Goal: Find contact information: Find contact information

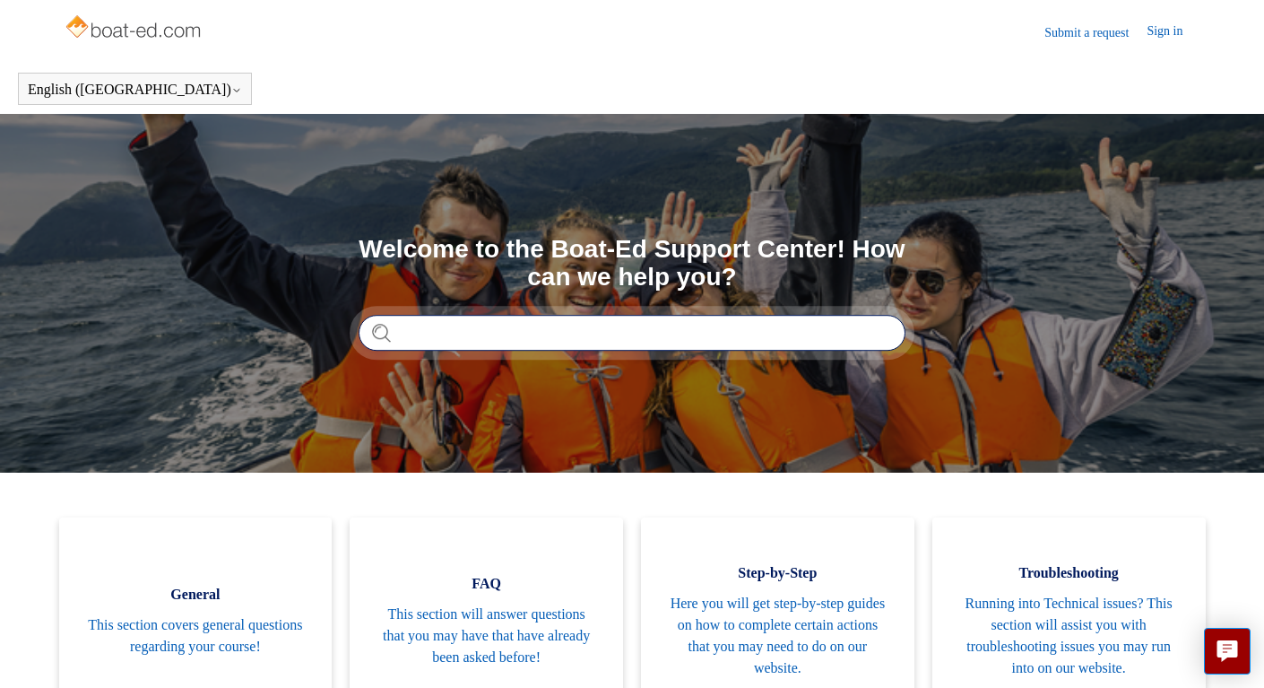
click at [522, 345] on input "Search" at bounding box center [632, 333] width 547 height 36
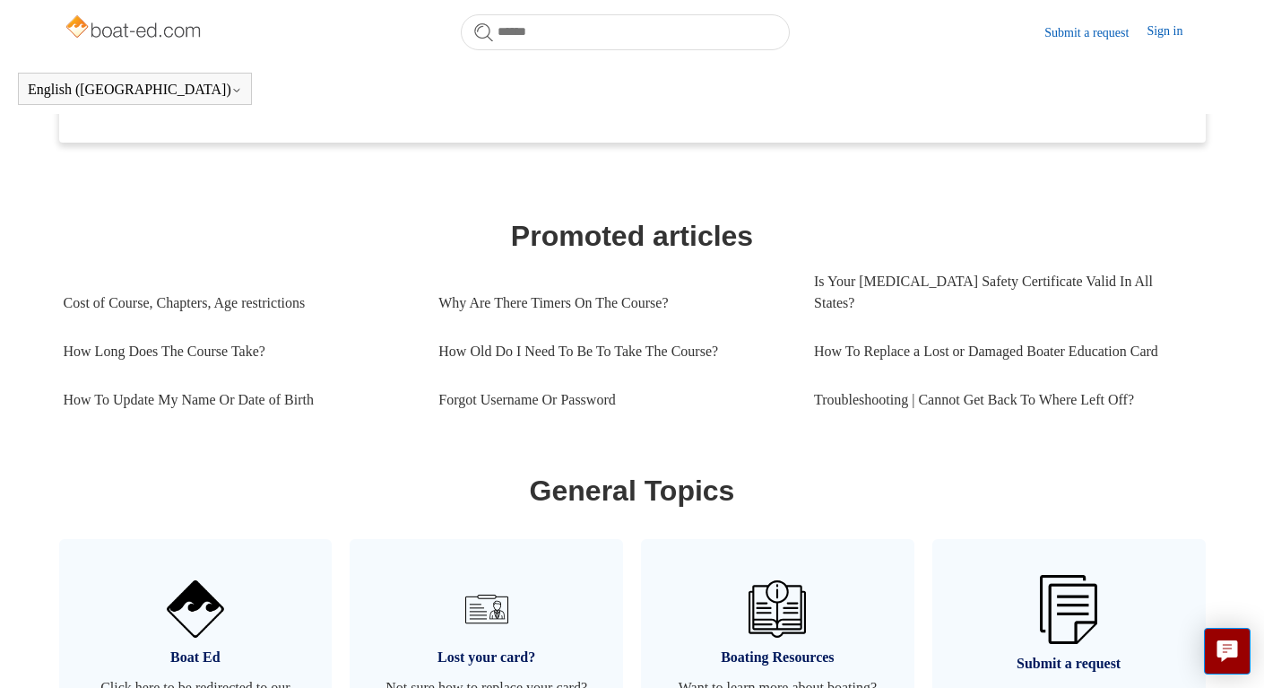
scroll to position [421, 0]
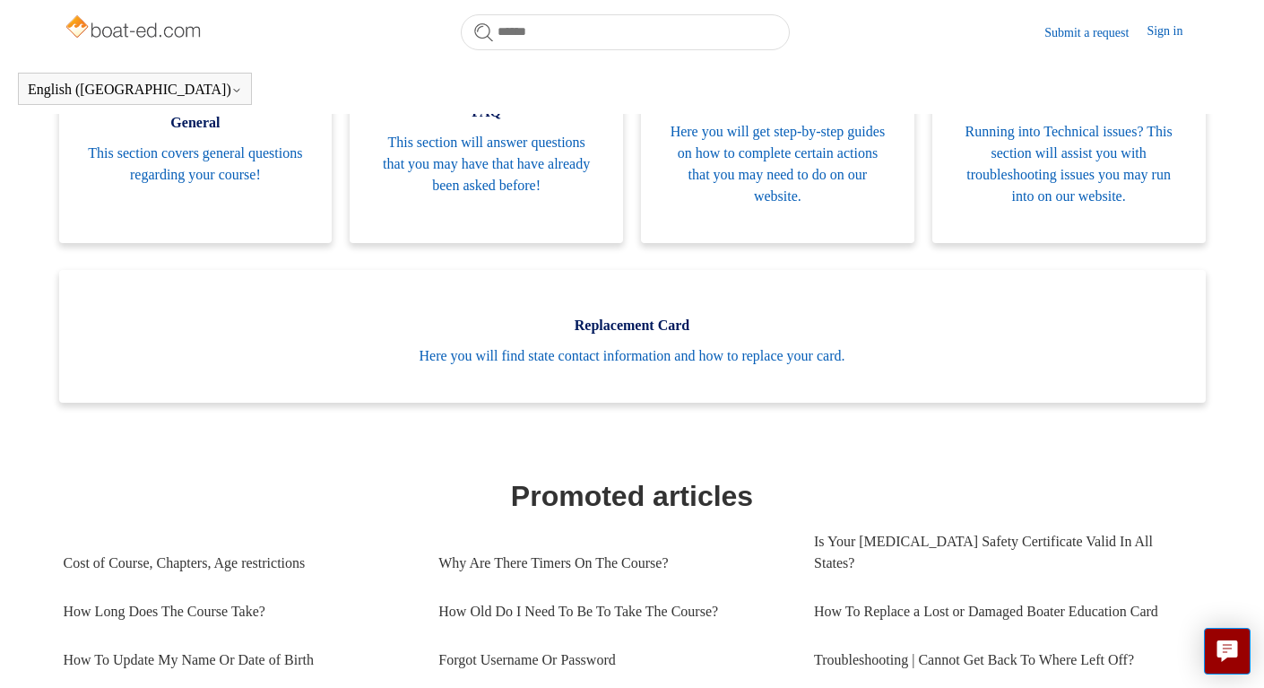
click at [1237, 159] on main "Boat-Ed Search Welcome to the Boat-Ed Support Center! How can we help you? Cate…" at bounding box center [632, 680] width 1264 height 2076
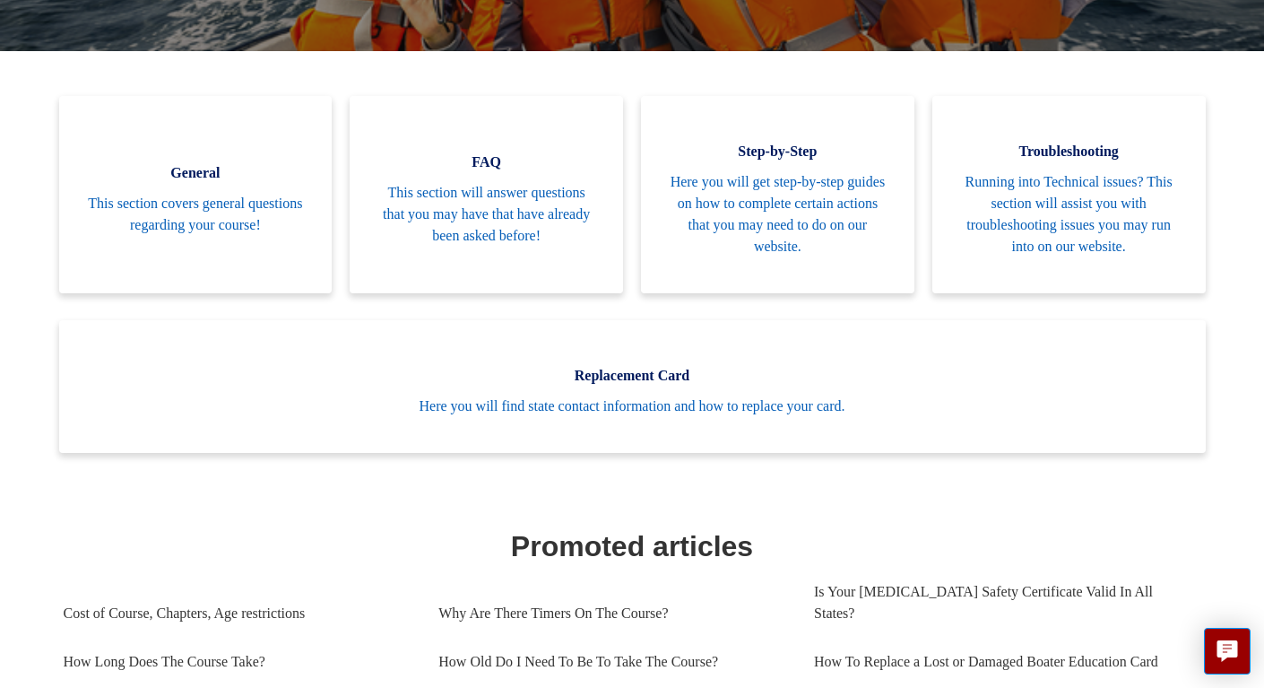
scroll to position [0, 0]
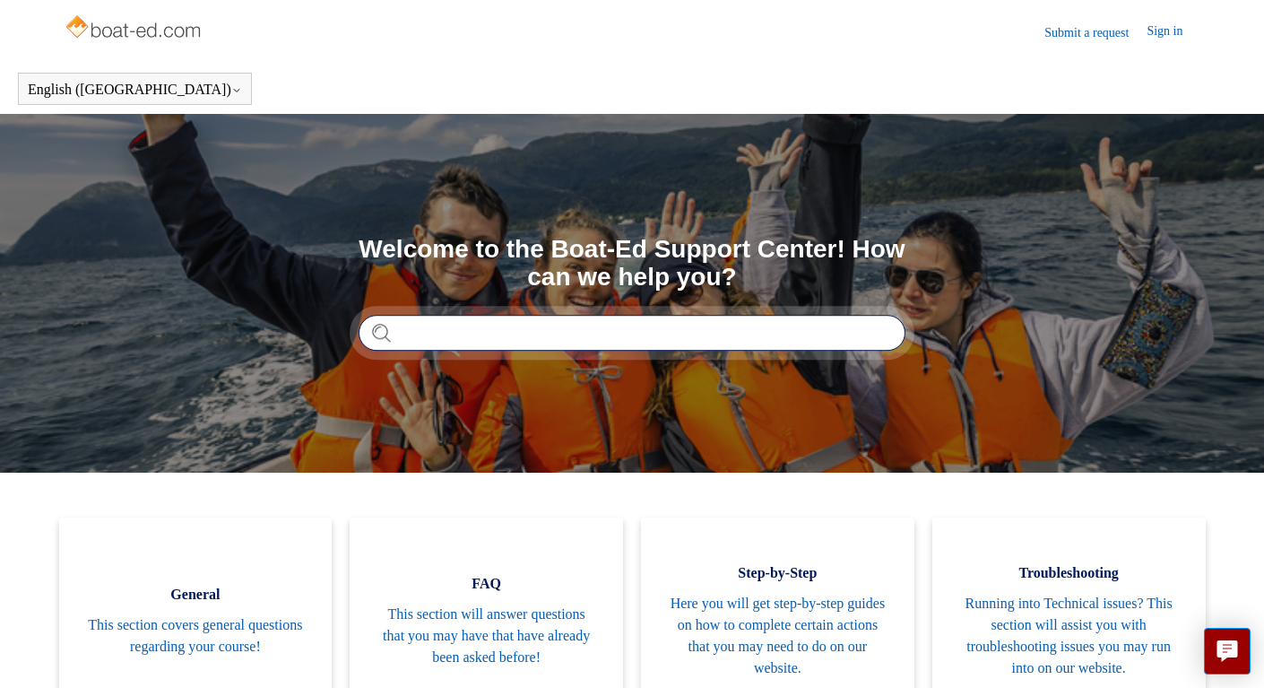
click at [630, 348] on input "Search" at bounding box center [632, 333] width 547 height 36
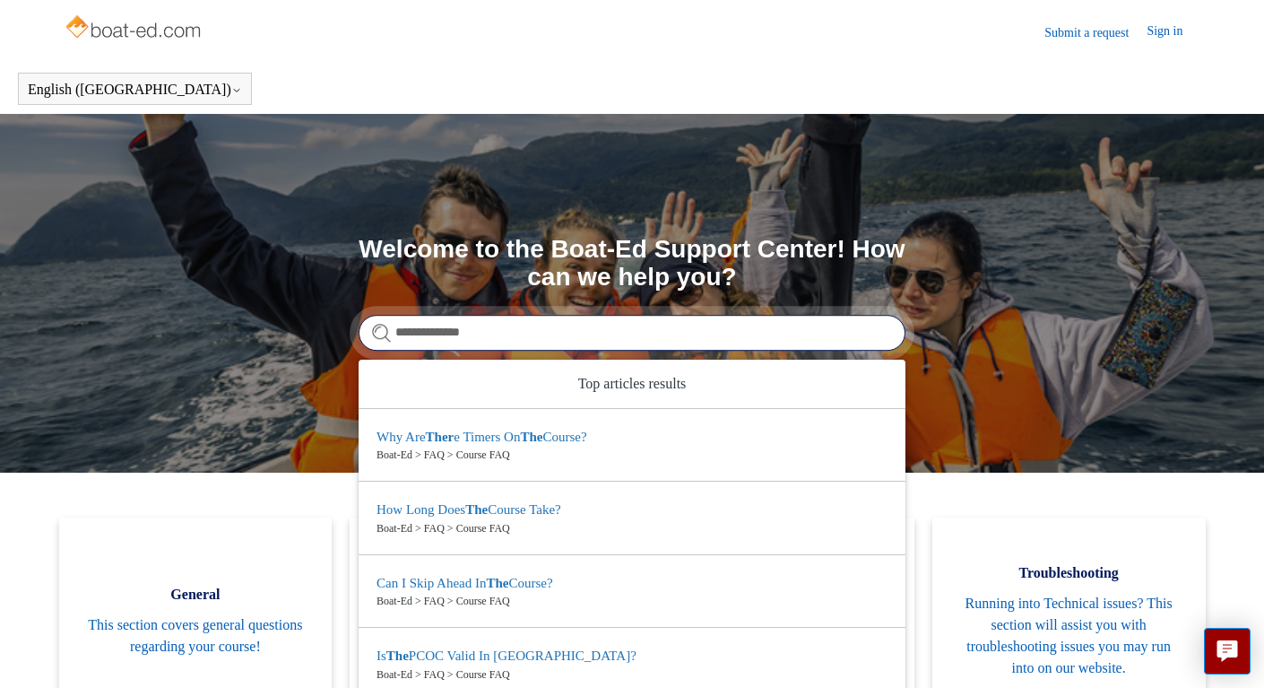
type input "**********"
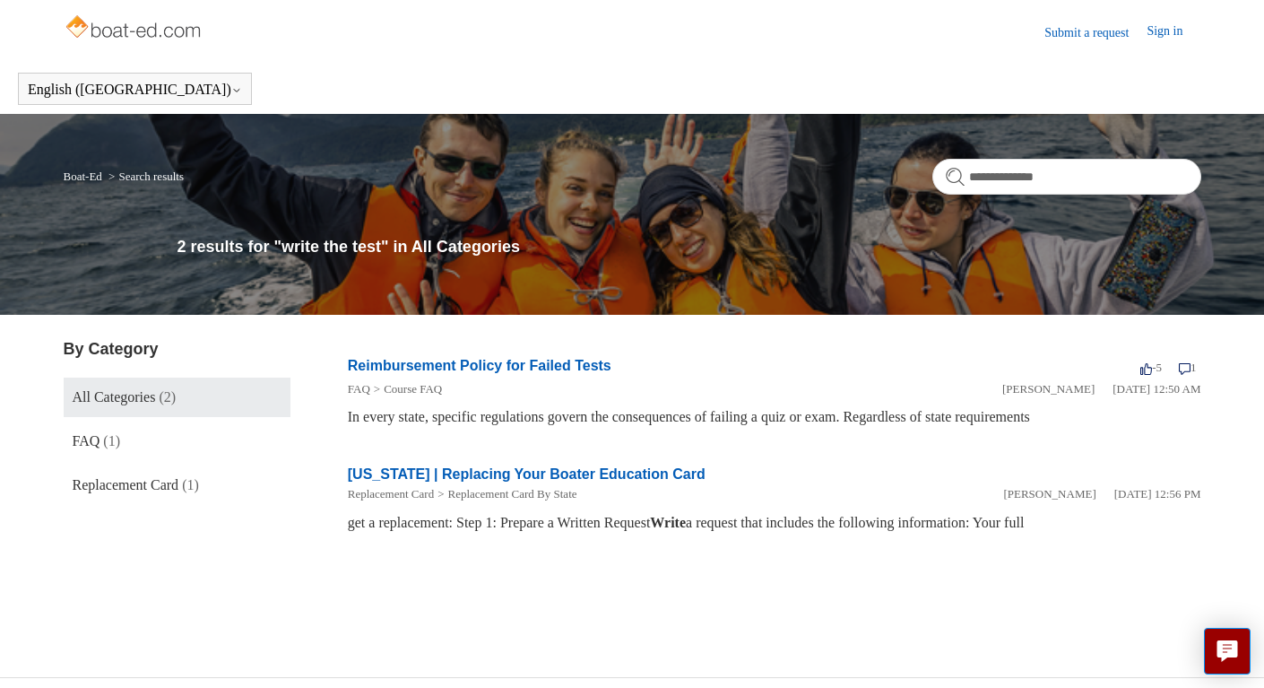
click at [1079, 33] on link "Submit a request" at bounding box center [1095, 32] width 102 height 19
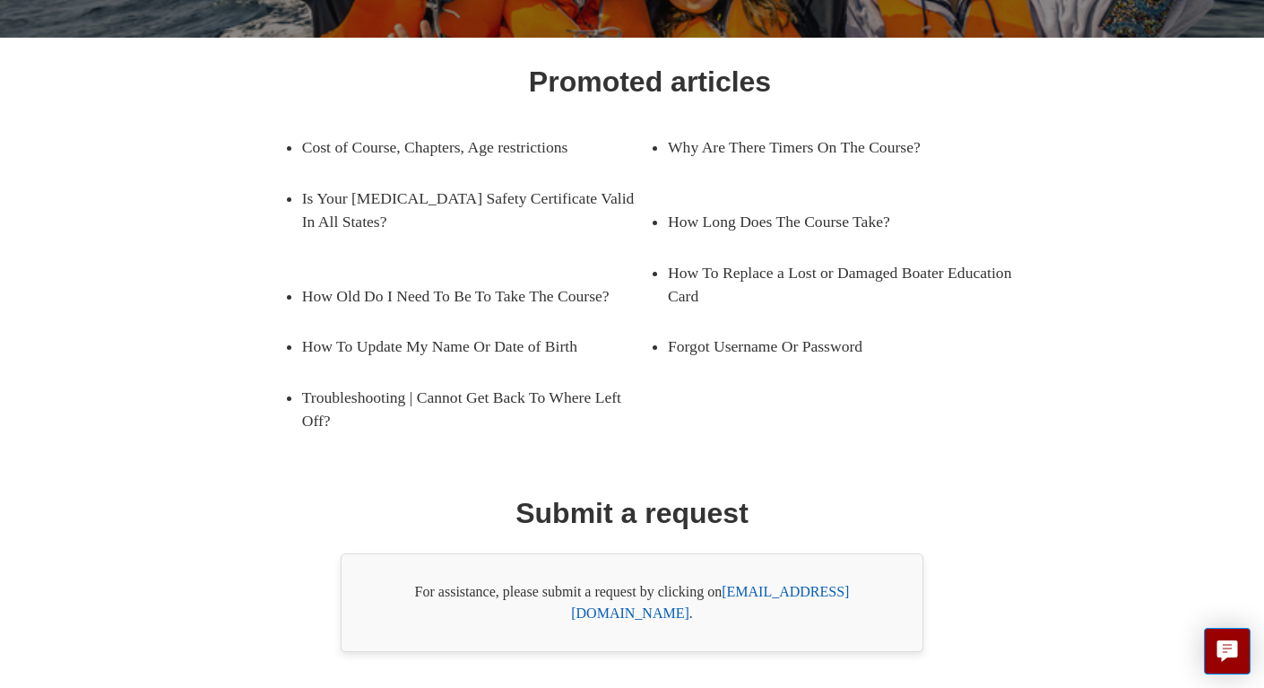
scroll to position [279, 0]
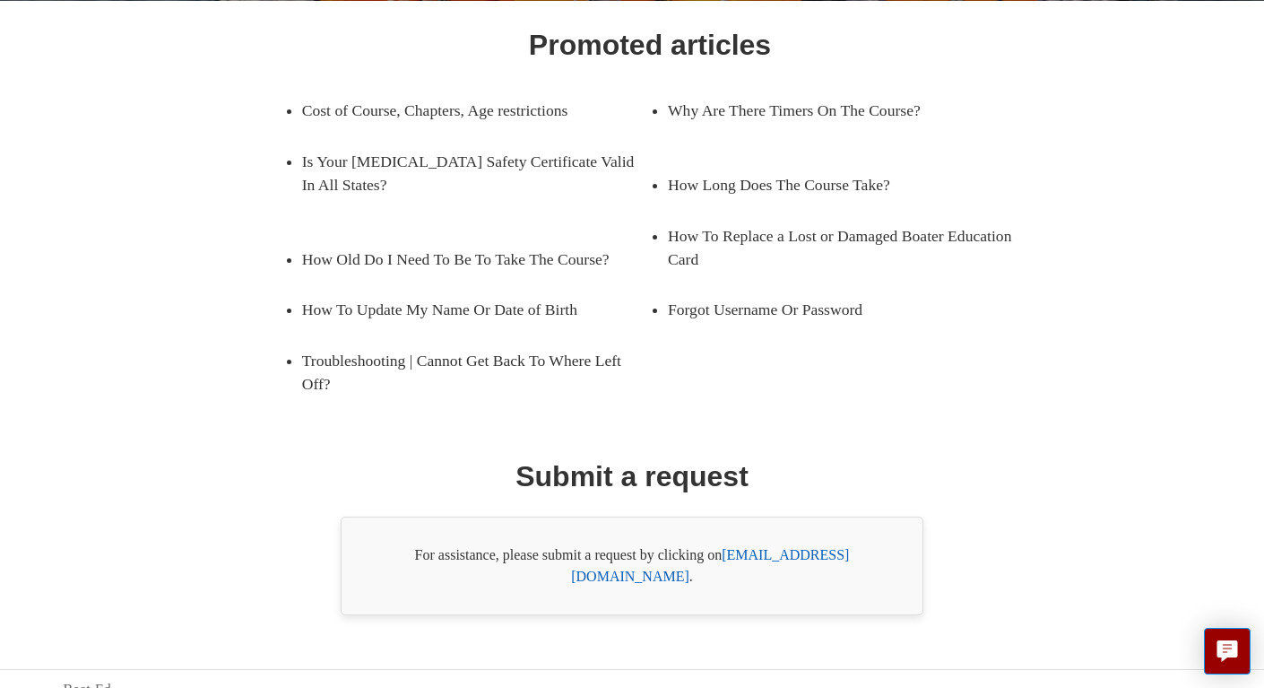
click at [847, 554] on link "support@boat-ed.com" at bounding box center [710, 565] width 278 height 37
click at [846, 554] on link "support@boat-ed.com" at bounding box center [710, 565] width 278 height 37
click at [922, 103] on link "Why Are There Timers On The Course?" at bounding box center [828, 110] width 321 height 50
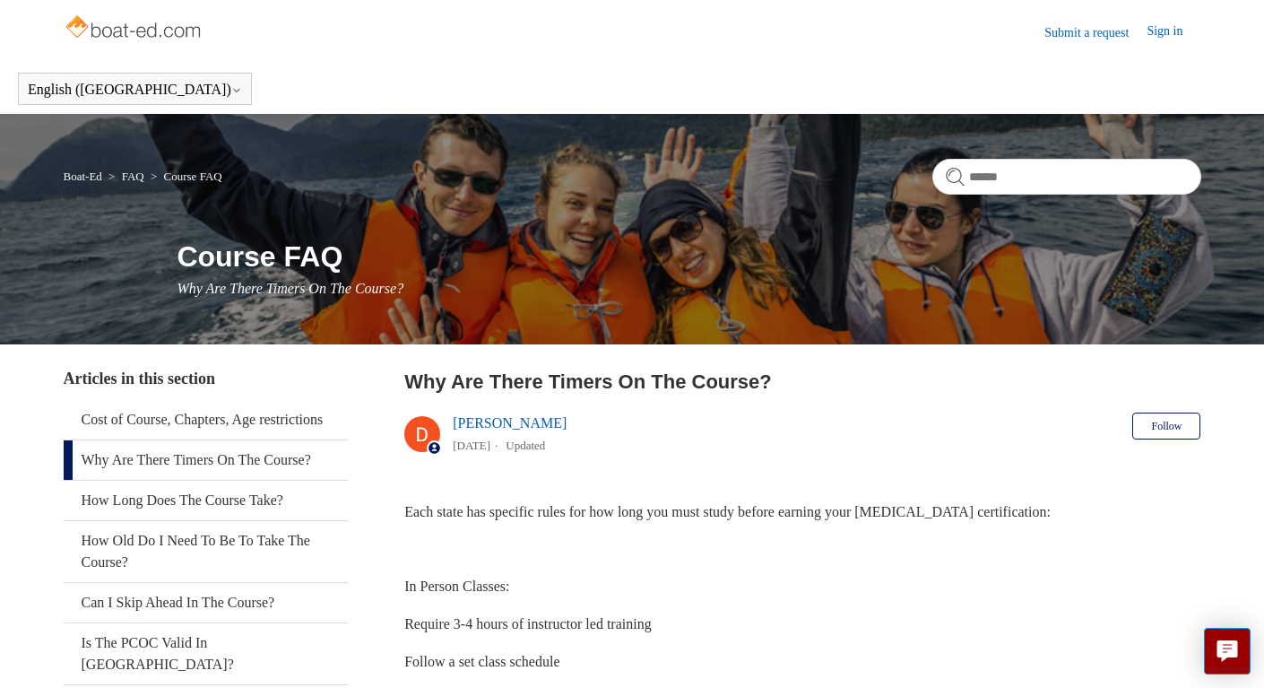
click at [1083, 23] on link "Submit a request" at bounding box center [1095, 32] width 102 height 19
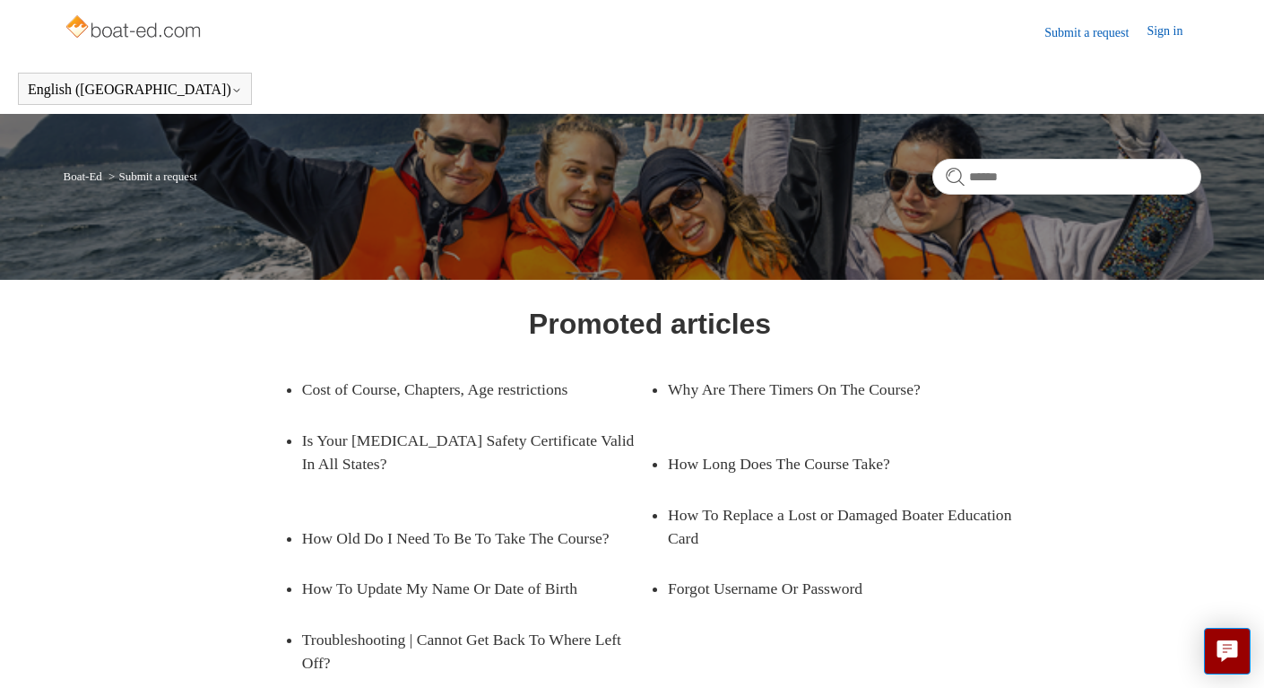
click at [1071, 30] on link "Submit a request" at bounding box center [1095, 32] width 102 height 19
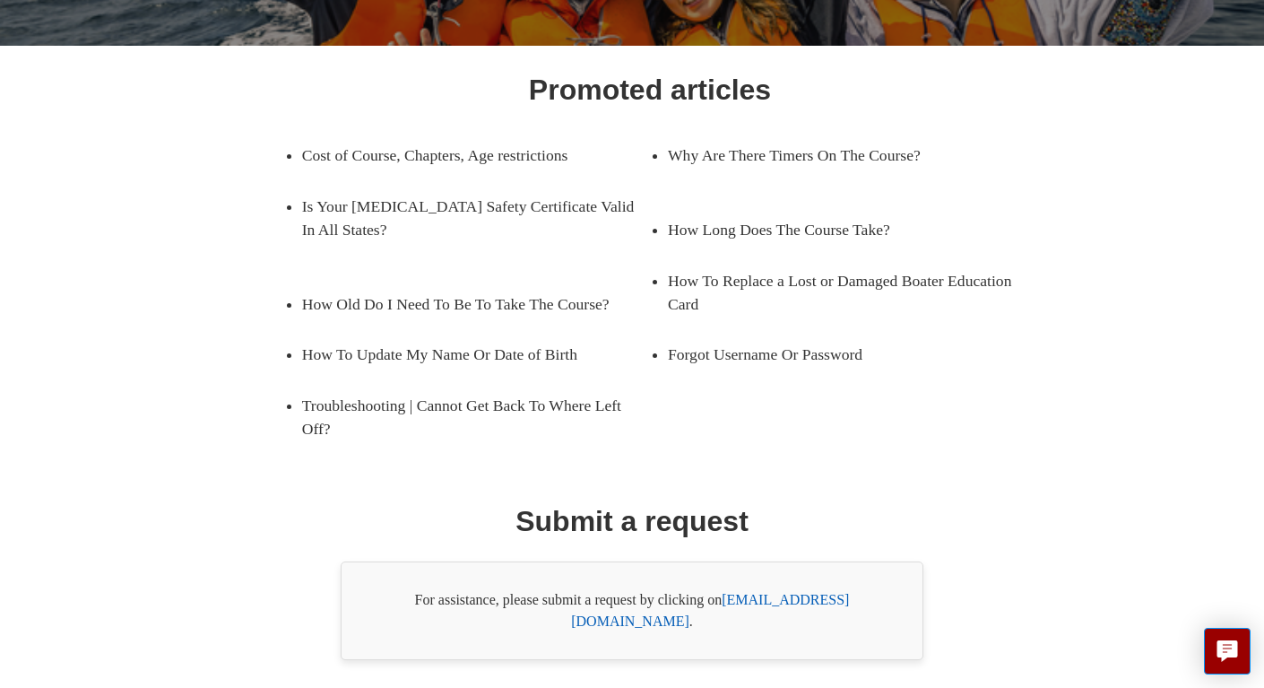
scroll to position [279, 0]
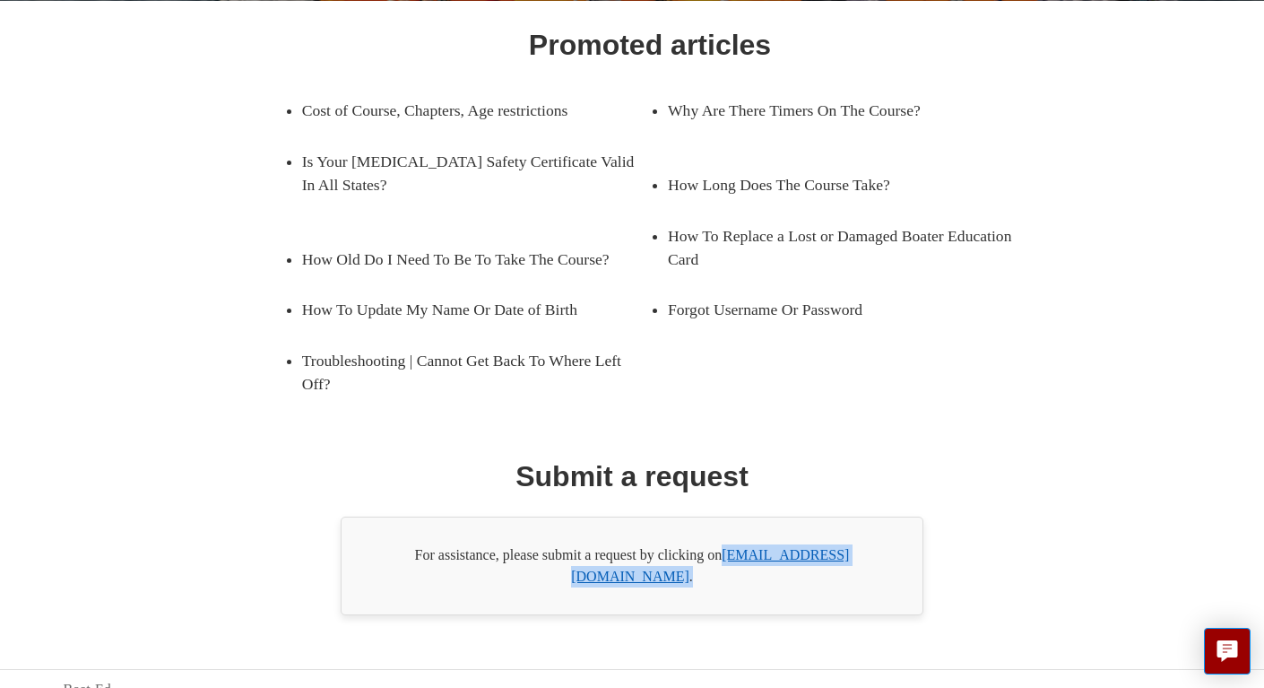
drag, startPoint x: 875, startPoint y: 553, endPoint x: 729, endPoint y: 559, distance: 146.2
click at [729, 559] on div "For assistance, please submit a request by clicking on [EMAIL_ADDRESS][DOMAIN_N…" at bounding box center [632, 565] width 583 height 99
copy div "[EMAIL_ADDRESS][DOMAIN_NAME] ."
